Goal: Task Accomplishment & Management: Manage account settings

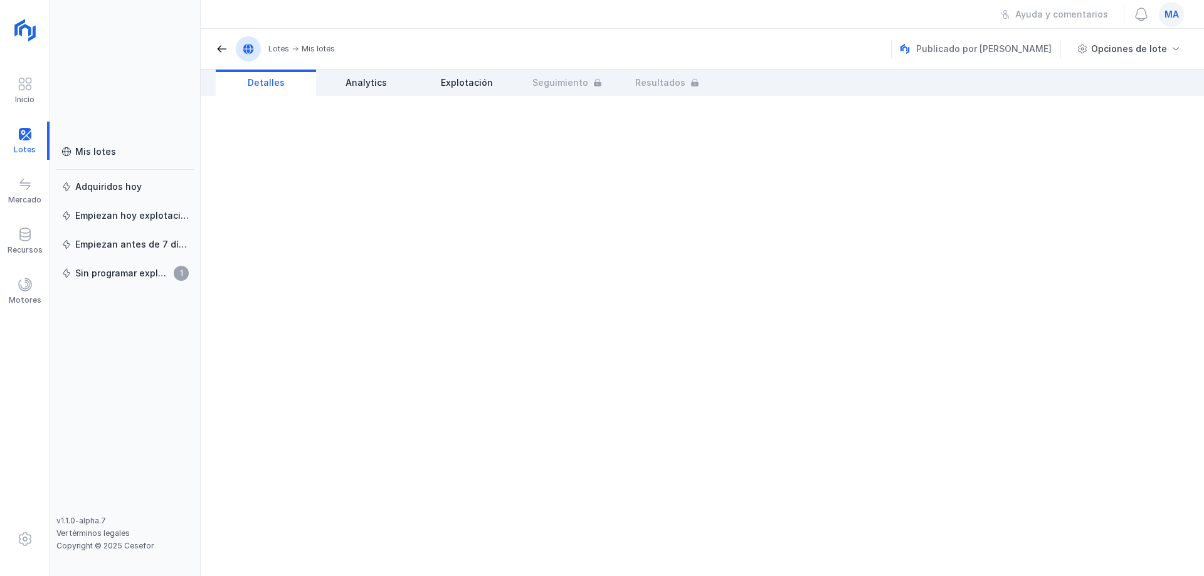
click at [116, 141] on link "Mis lotes" at bounding box center [124, 152] width 137 height 23
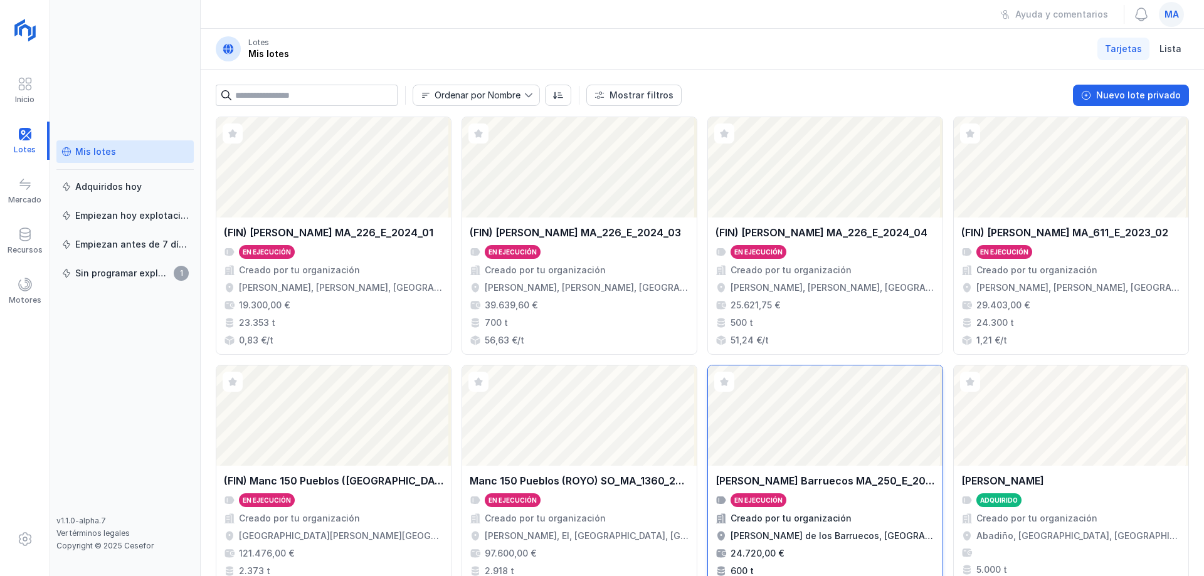
scroll to position [331, 0]
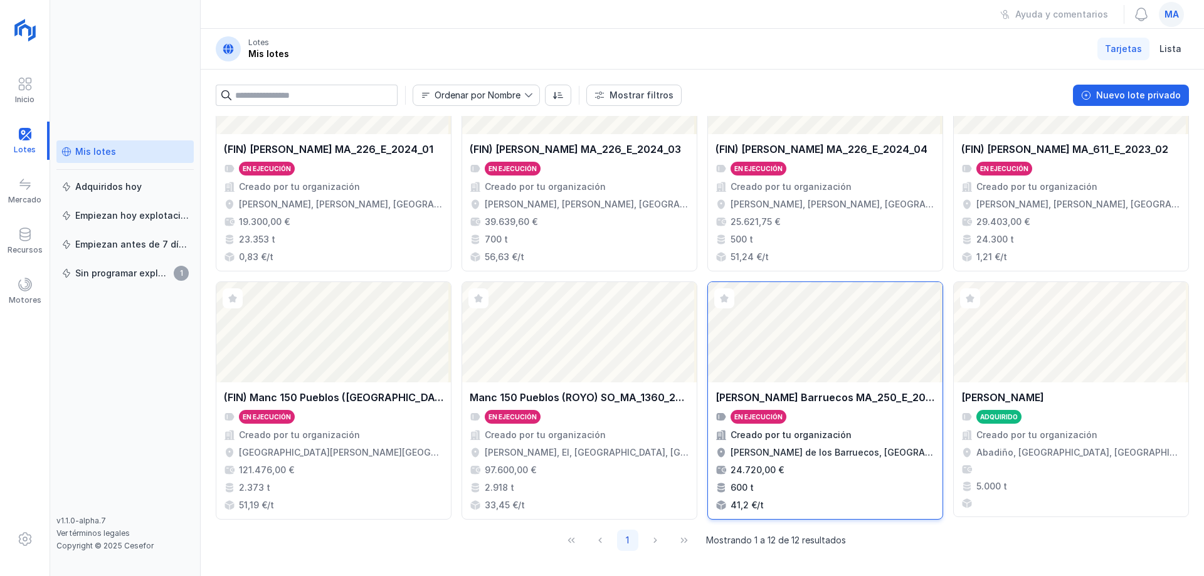
click at [846, 358] on div "Abrir lote" at bounding box center [825, 332] width 235 height 100
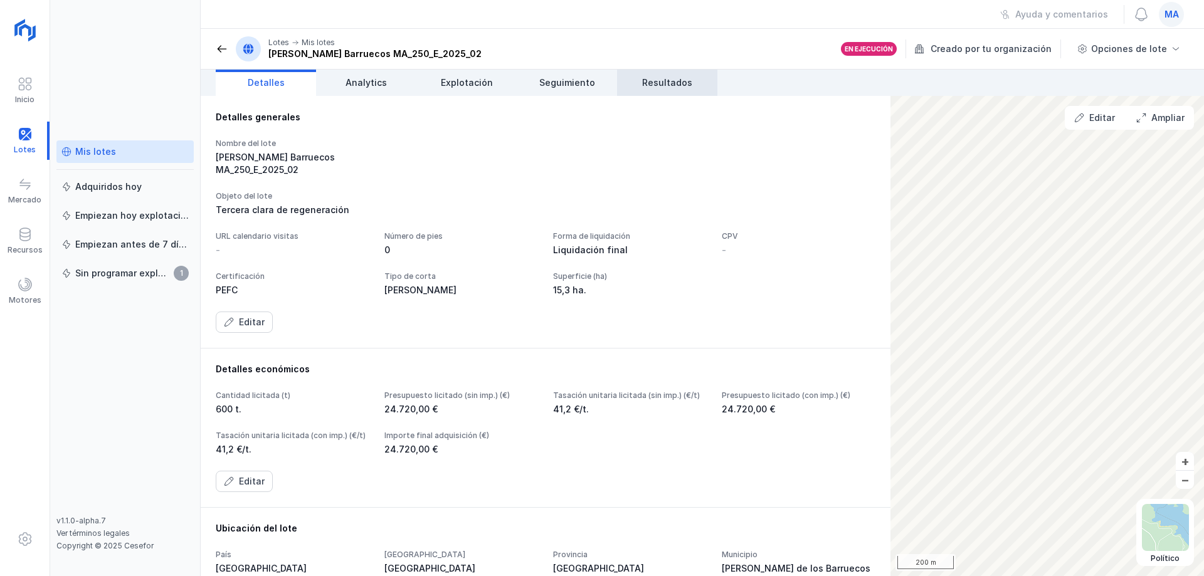
click at [669, 82] on span "Resultados" at bounding box center [667, 83] width 50 height 13
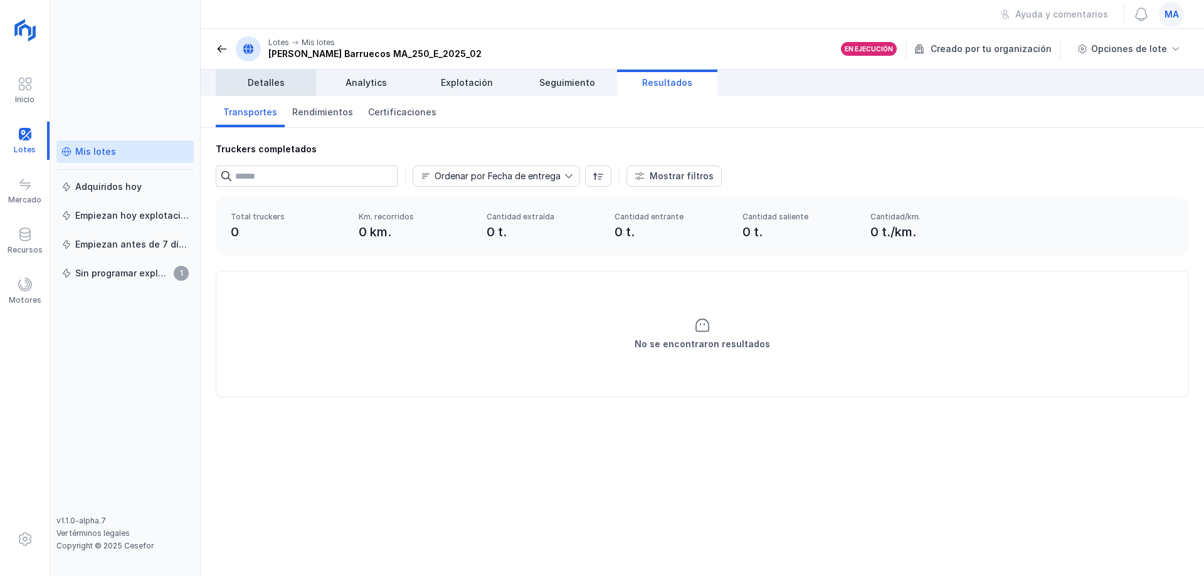
click at [272, 86] on span "Detalles" at bounding box center [266, 83] width 37 height 13
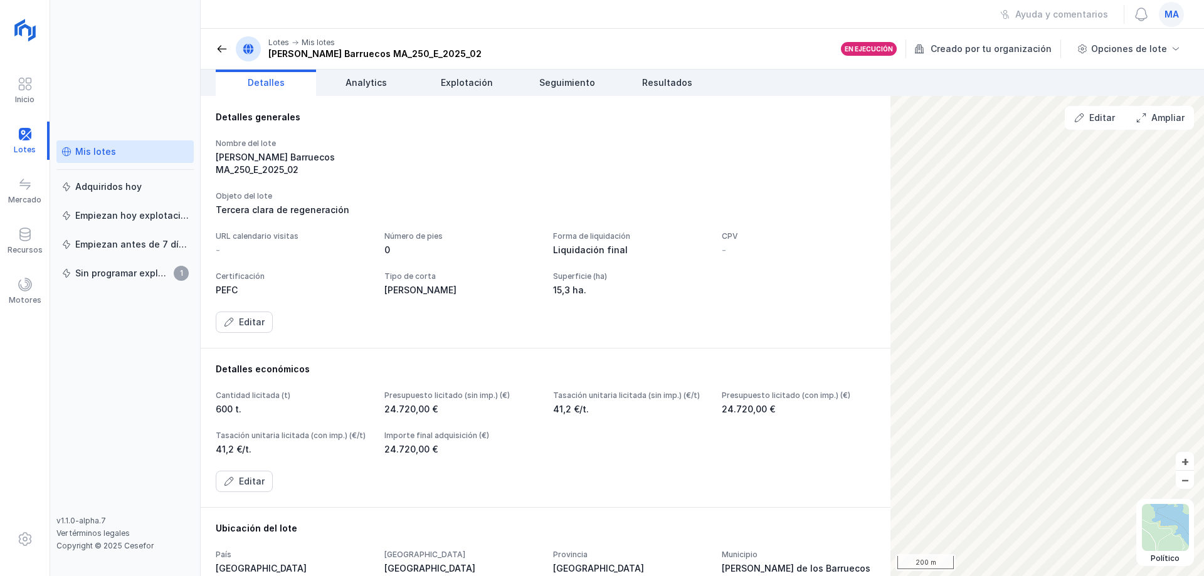
click at [223, 51] on span at bounding box center [222, 49] width 13 height 13
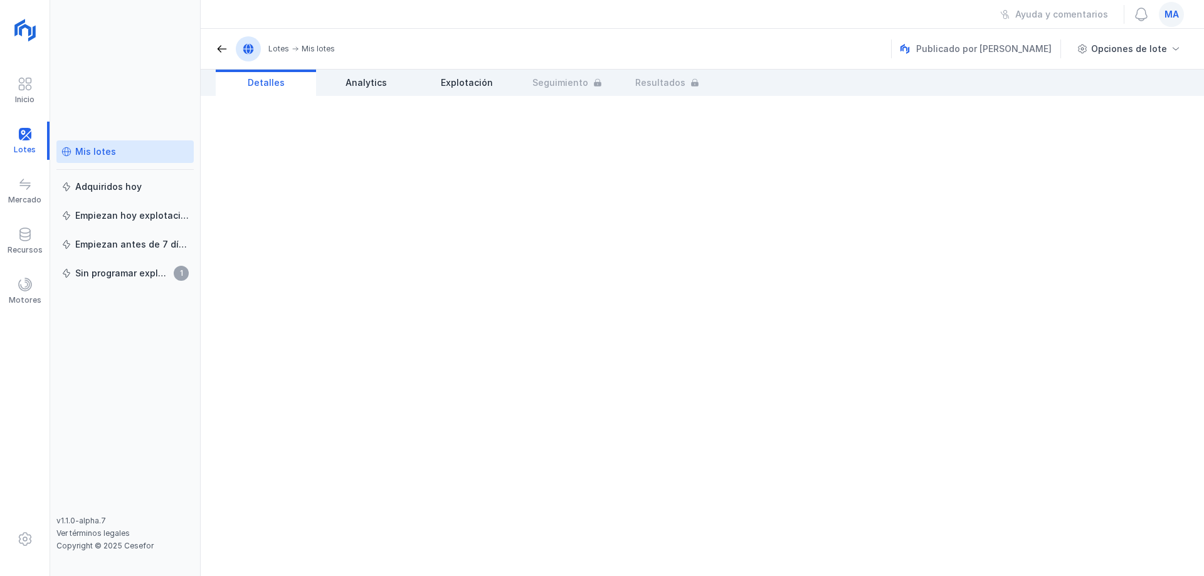
click at [105, 155] on div "Mis lotes" at bounding box center [95, 152] width 41 height 13
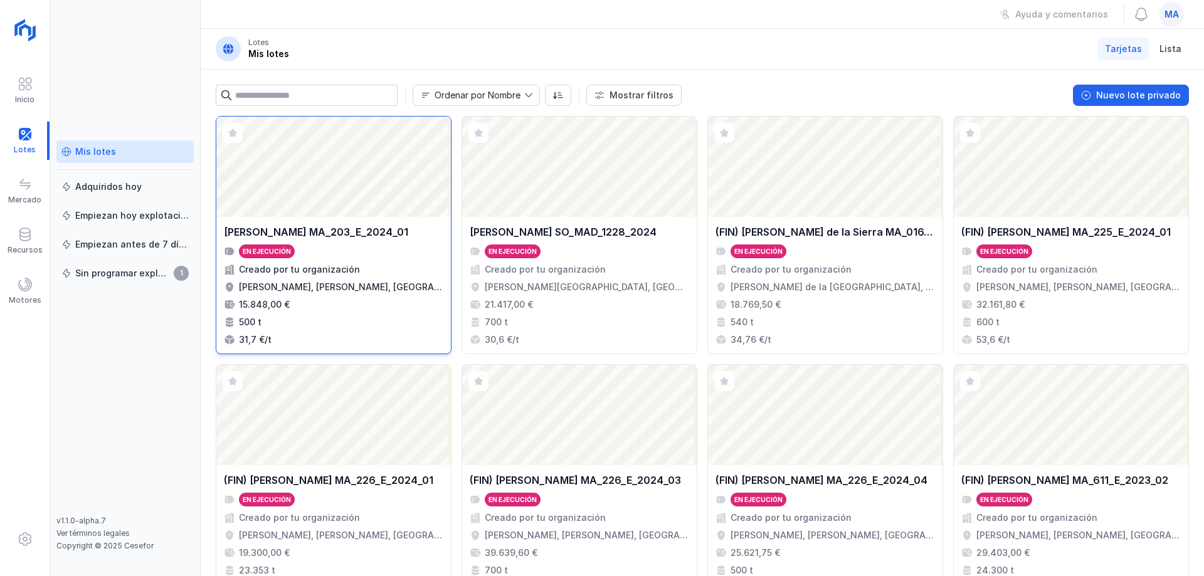
click at [331, 194] on div "Abrir lote" at bounding box center [333, 167] width 235 height 100
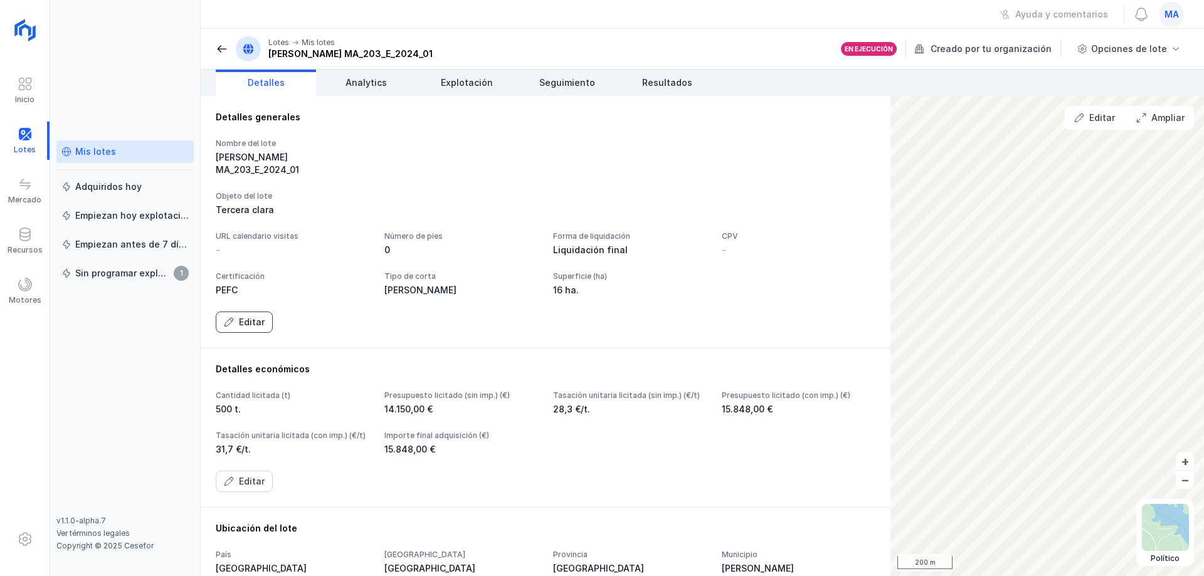
click at [252, 329] on div "Editar" at bounding box center [252, 322] width 26 height 13
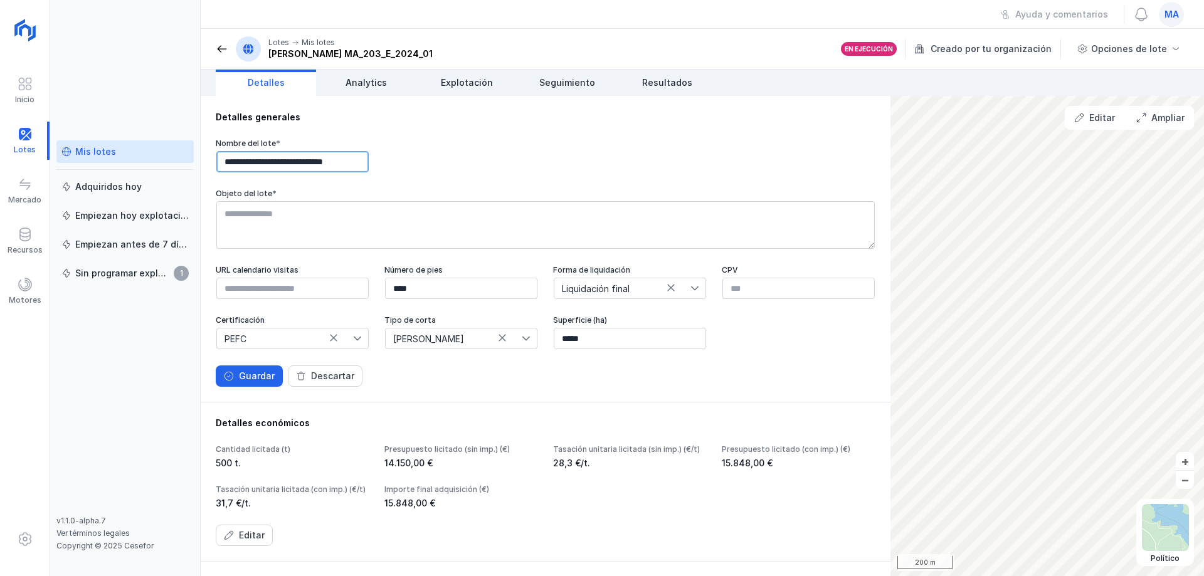
click at [226, 160] on input "**********" at bounding box center [292, 161] width 152 height 21
type input "**********"
click at [257, 383] on div "Guardar" at bounding box center [257, 376] width 36 height 13
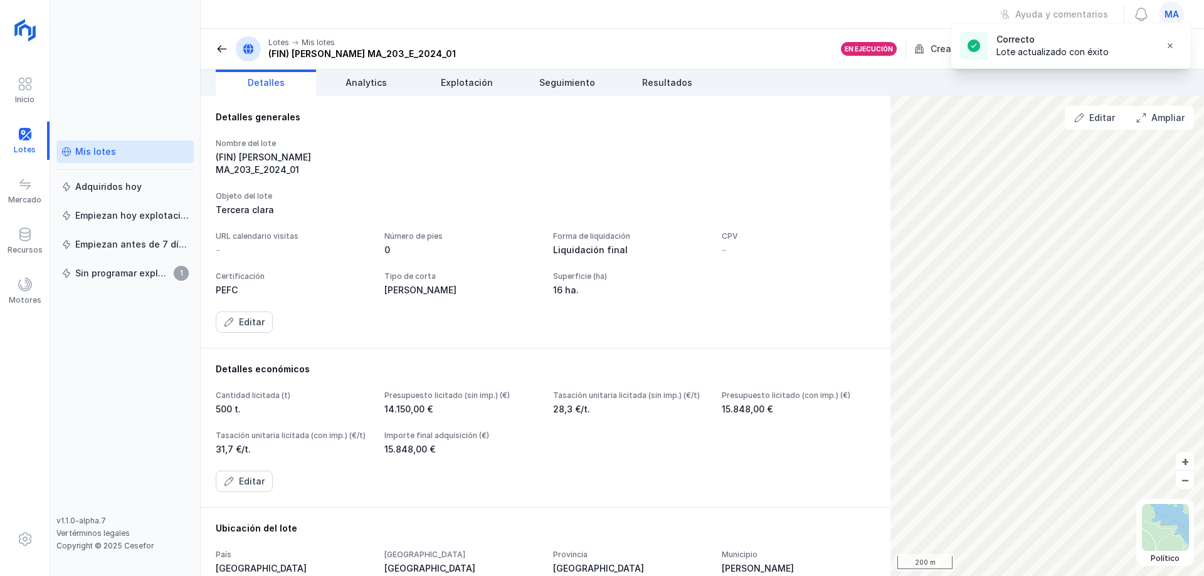
drag, startPoint x: 472, startPoint y: 152, endPoint x: 237, endPoint y: 85, distance: 244.0
click at [465, 152] on div "Nombre del lote (FIN) [PERSON_NAME] MA_203_E_2024_01" at bounding box center [546, 158] width 660 height 38
click at [220, 51] on span at bounding box center [222, 49] width 13 height 13
